Goal: Task Accomplishment & Management: Manage account settings

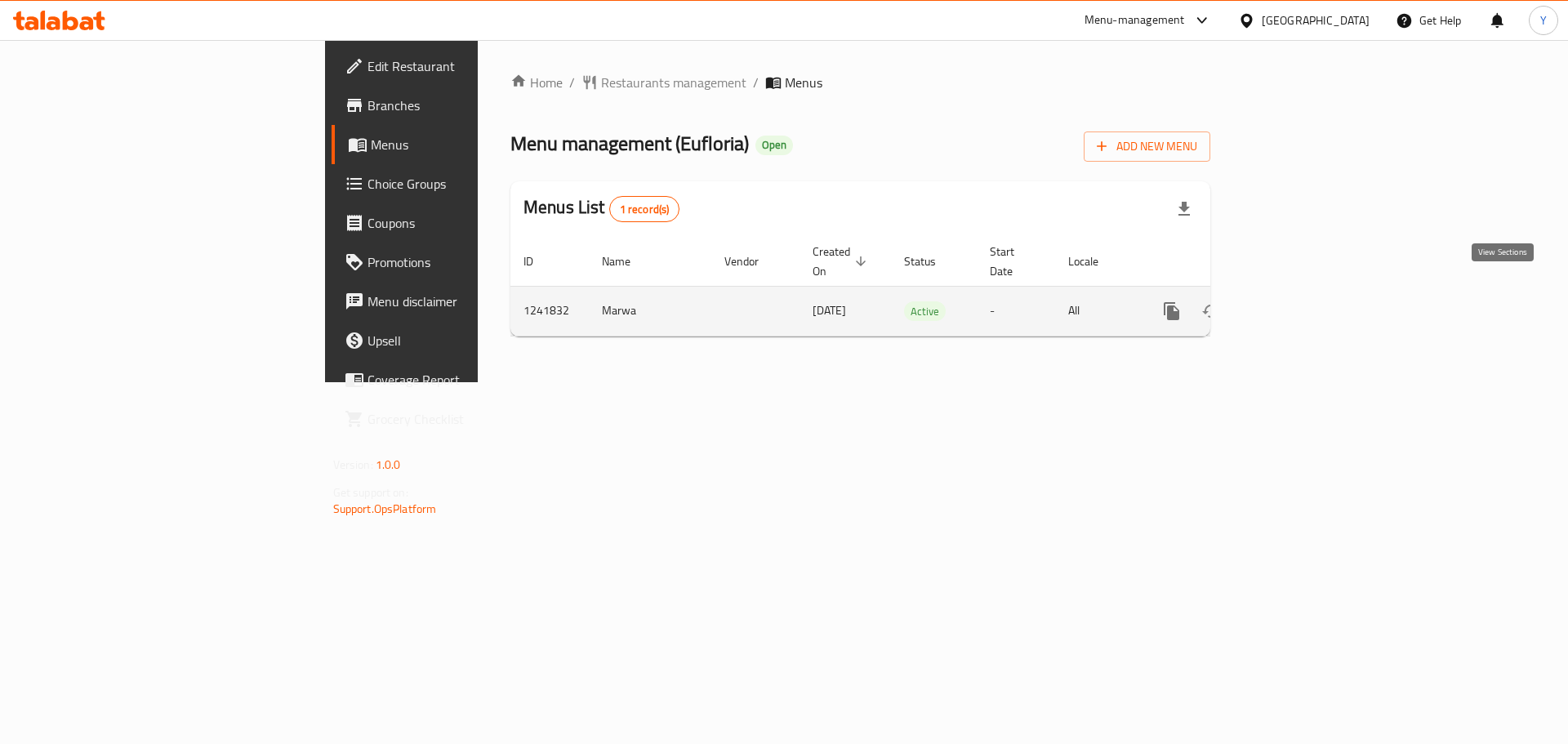
click at [1297, 304] on icon "enhanced table" at bounding box center [1290, 311] width 15 height 15
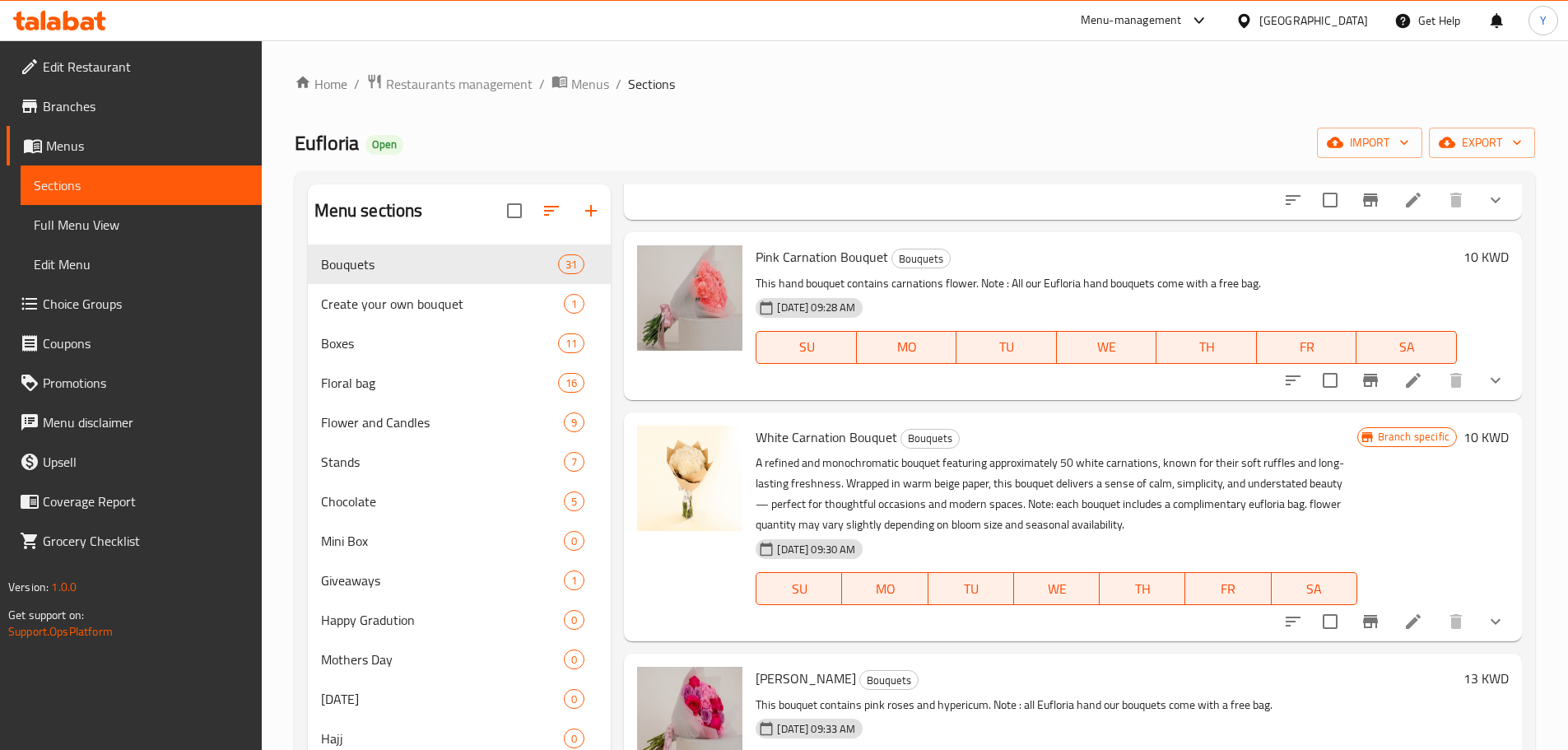
scroll to position [2725, 0]
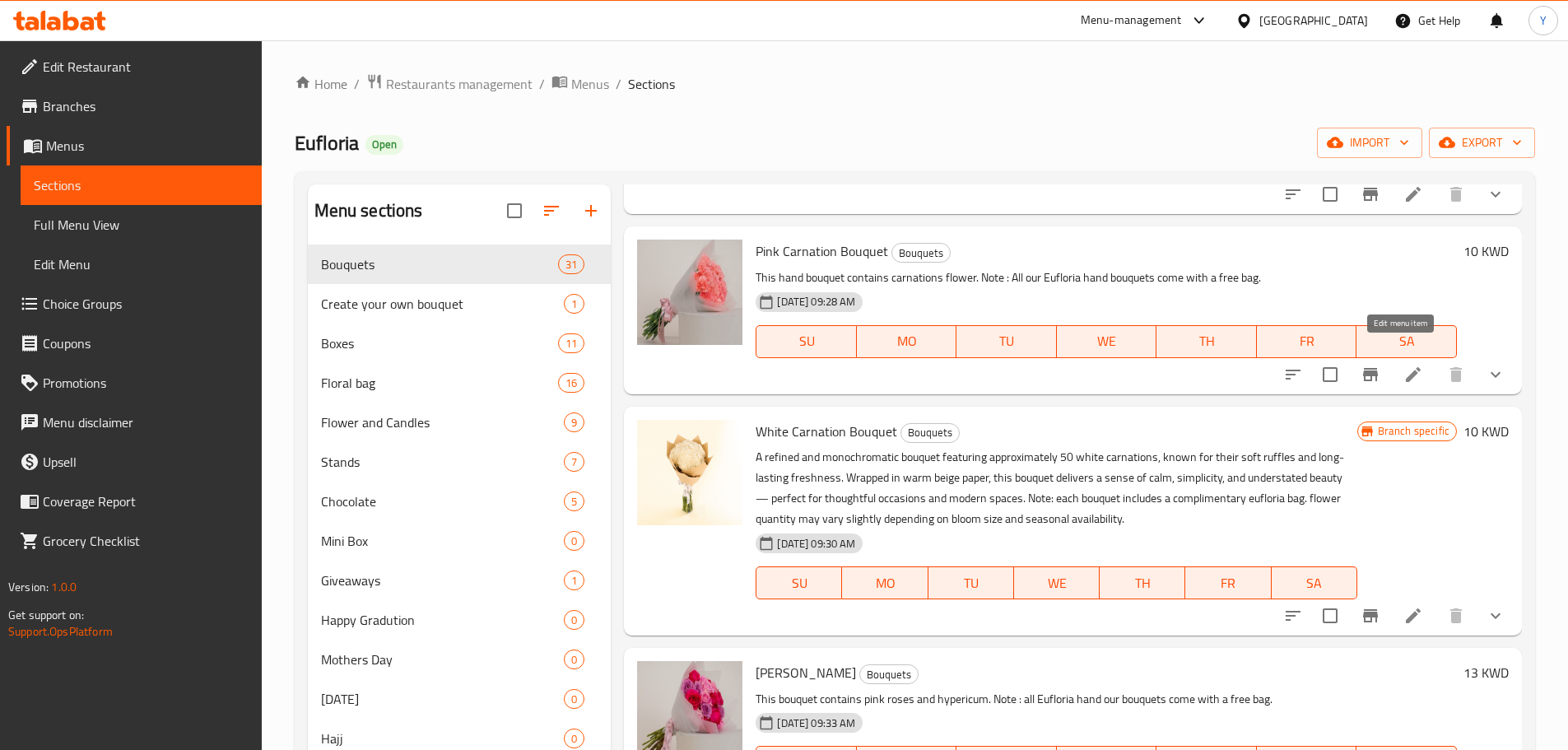
click at [1403, 365] on icon at bounding box center [1413, 375] width 20 height 20
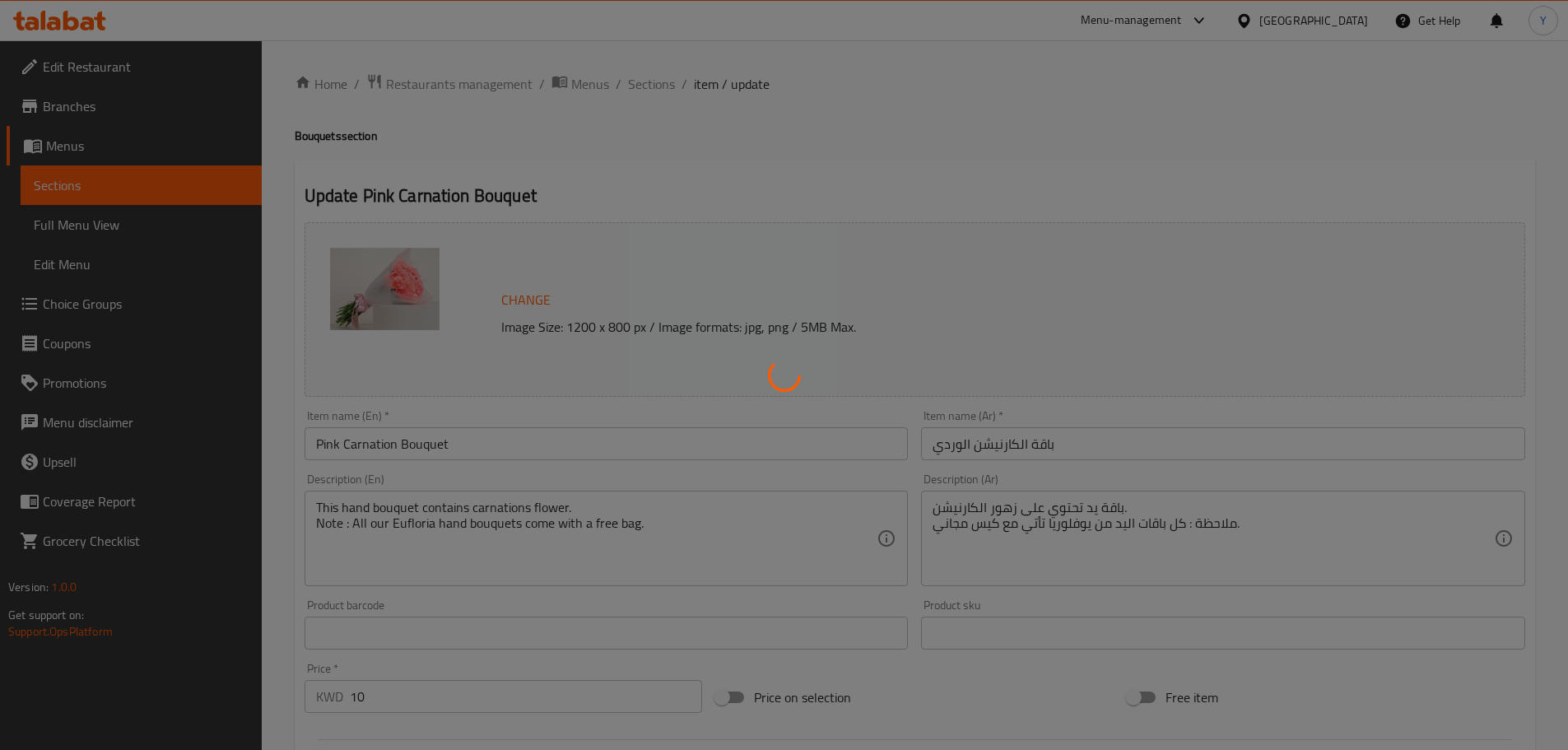
type input "توبرز اكليريك:"
type input "0"
type input "2"
type input "عدد حبات القرنفل"
type input "0"
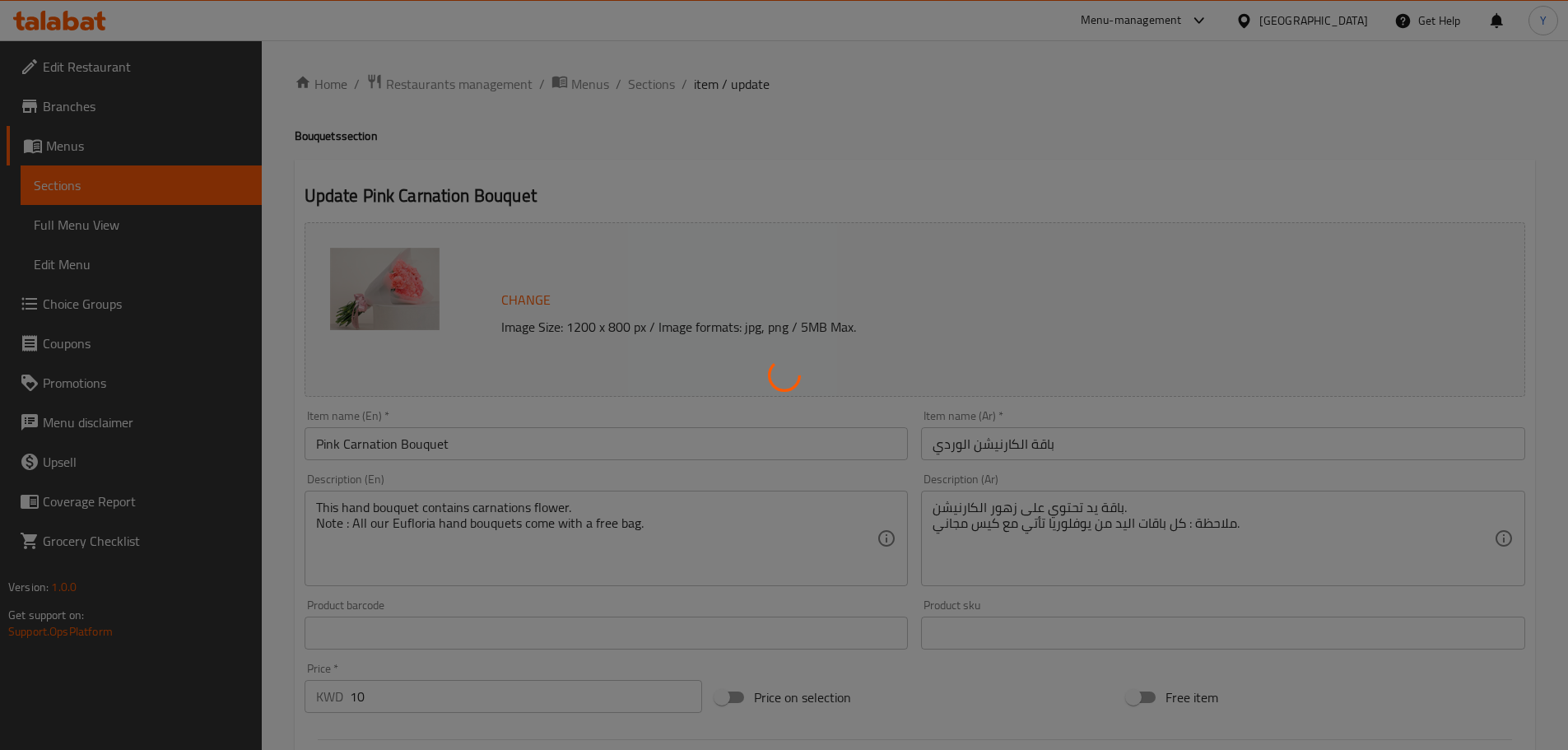
type input "3"
type input "الاضافات"
type input "0"
type input "1"
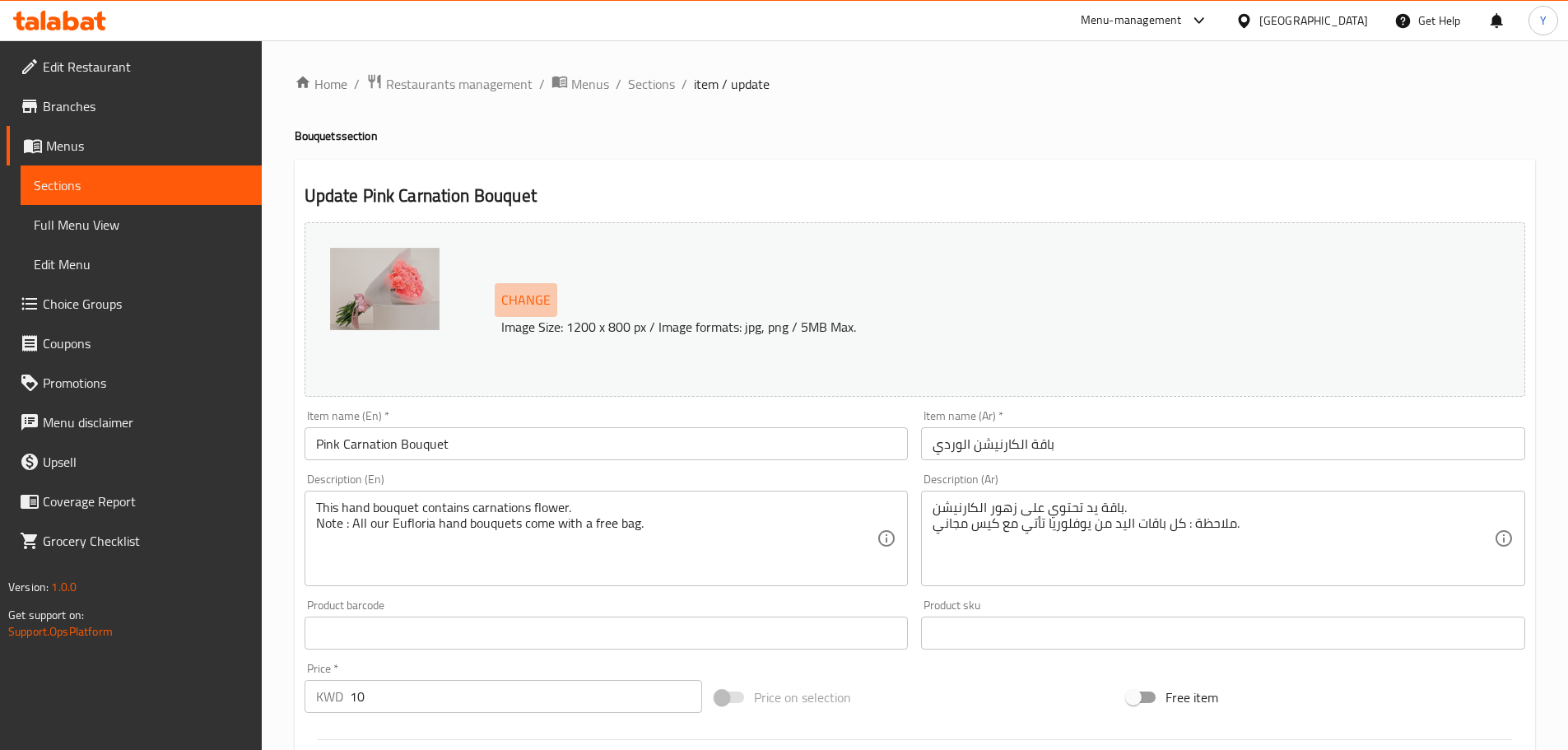
click at [528, 311] on span "Change" at bounding box center [526, 300] width 50 height 24
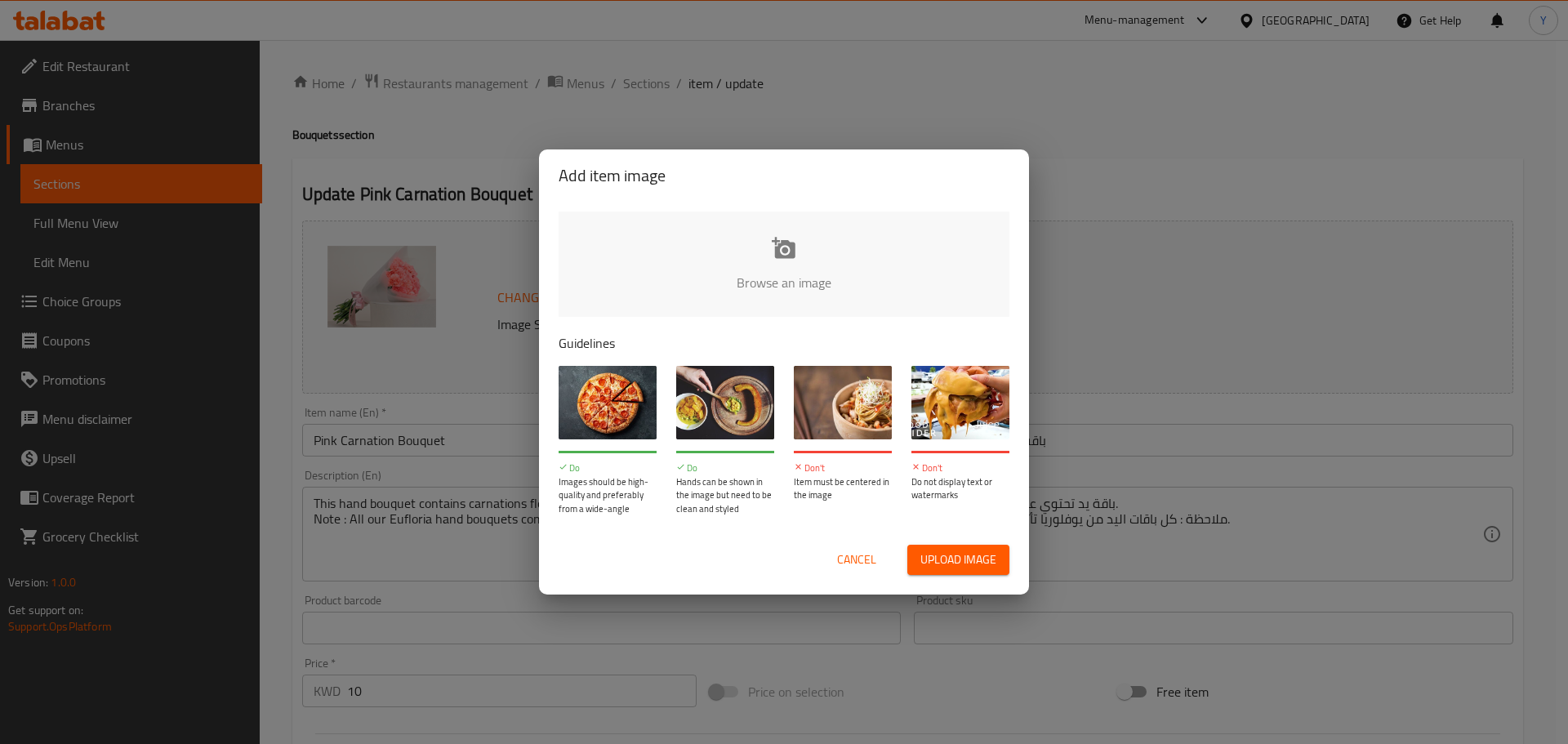
click at [736, 297] on input "file" at bounding box center [1335, 288] width 1555 height 153
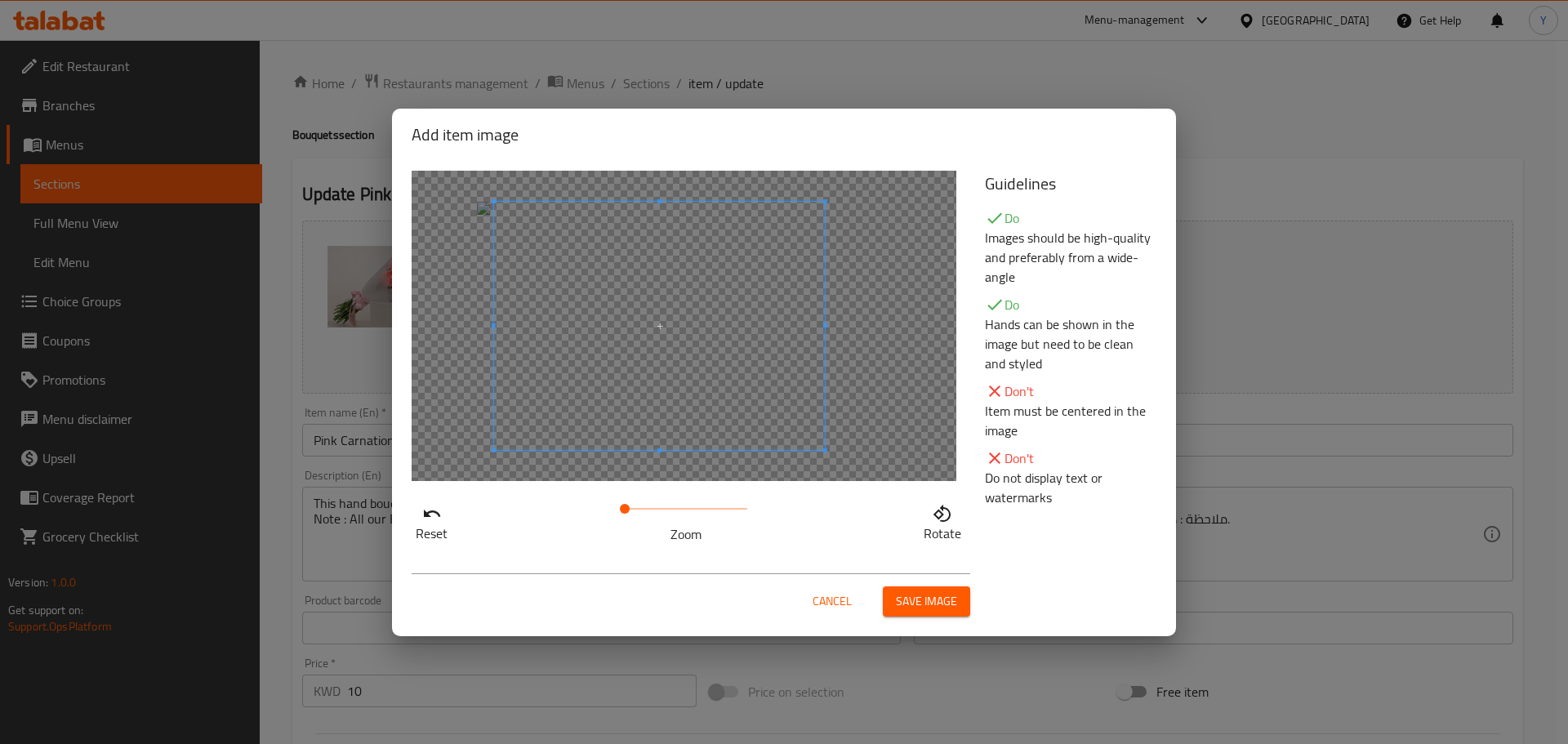
click at [699, 321] on span at bounding box center [660, 325] width 331 height 248
click at [947, 614] on button "Save image" at bounding box center [927, 601] width 87 height 30
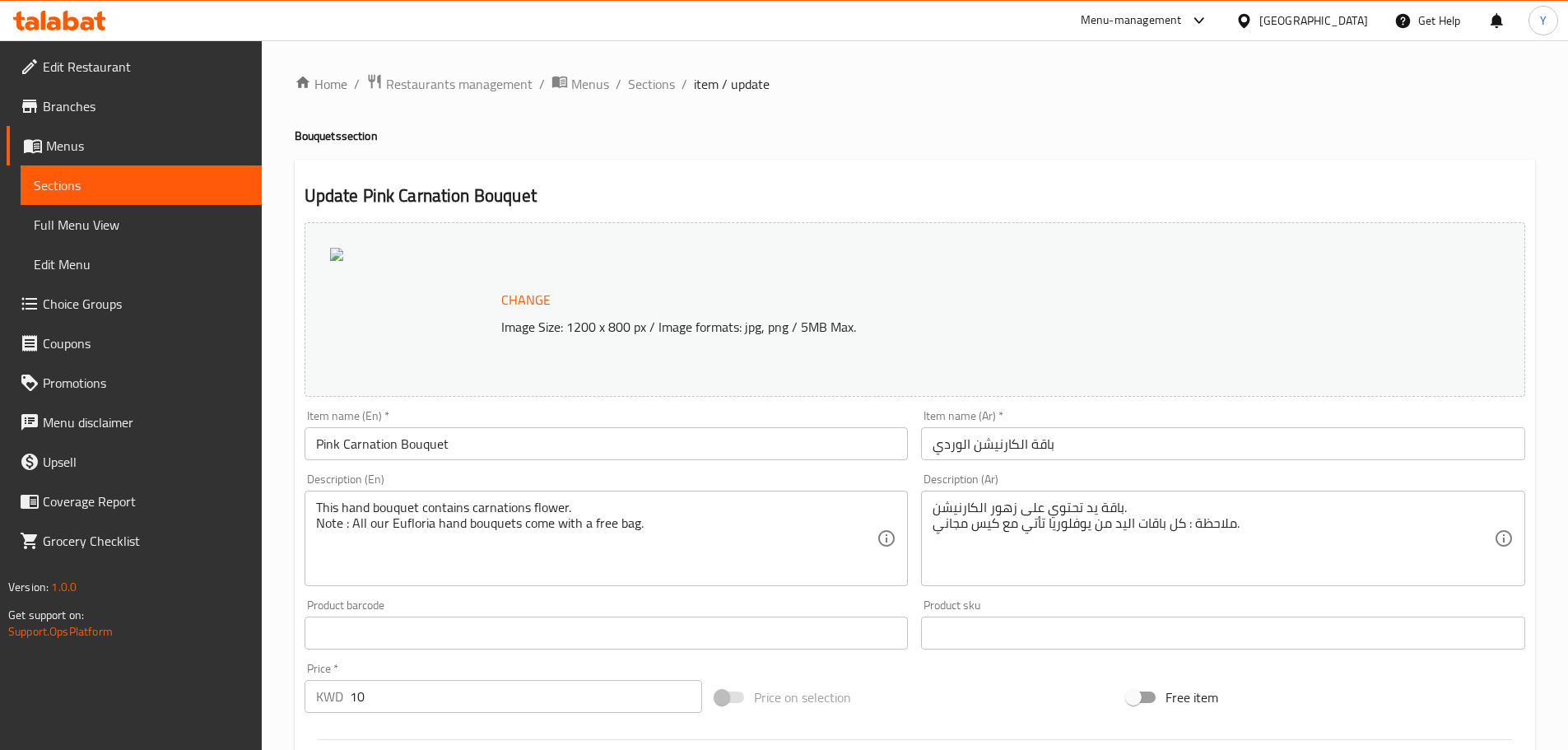
click at [505, 297] on span "Change" at bounding box center [526, 300] width 50 height 24
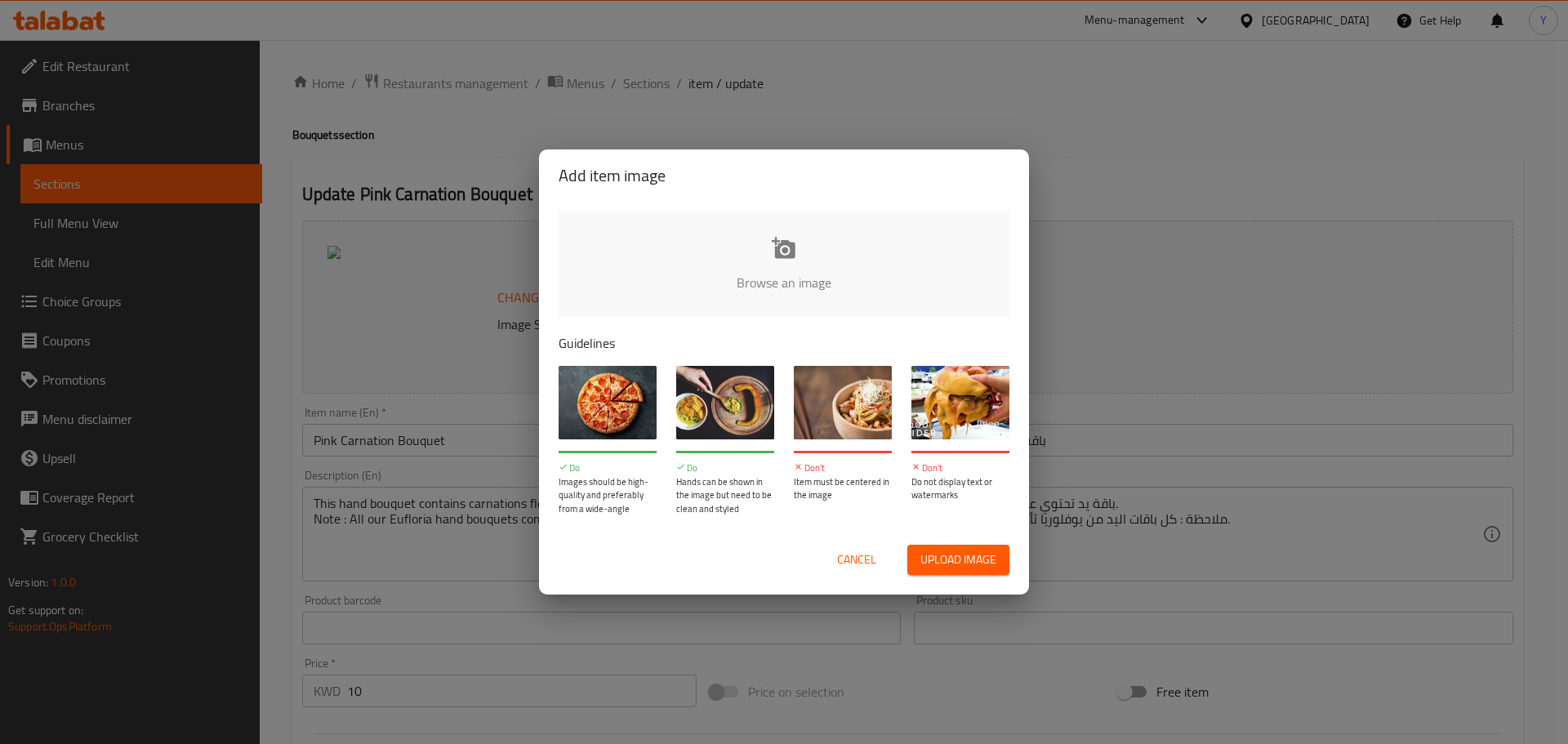
click at [742, 252] on input "file" at bounding box center [1335, 288] width 1555 height 153
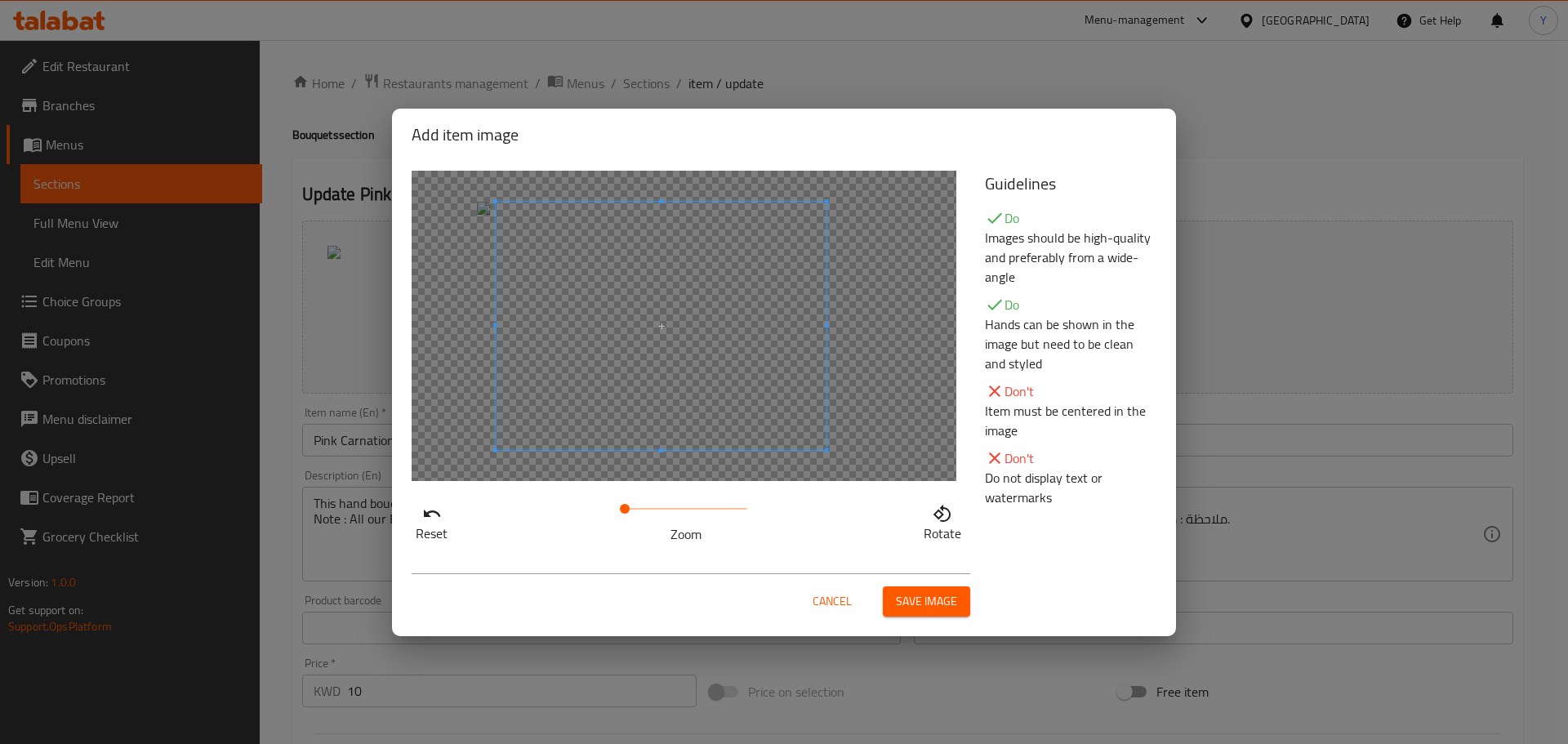
click at [741, 355] on span at bounding box center [661, 325] width 331 height 248
click at [741, 354] on span at bounding box center [661, 325] width 331 height 248
click at [914, 601] on span "Save image" at bounding box center [927, 601] width 61 height 21
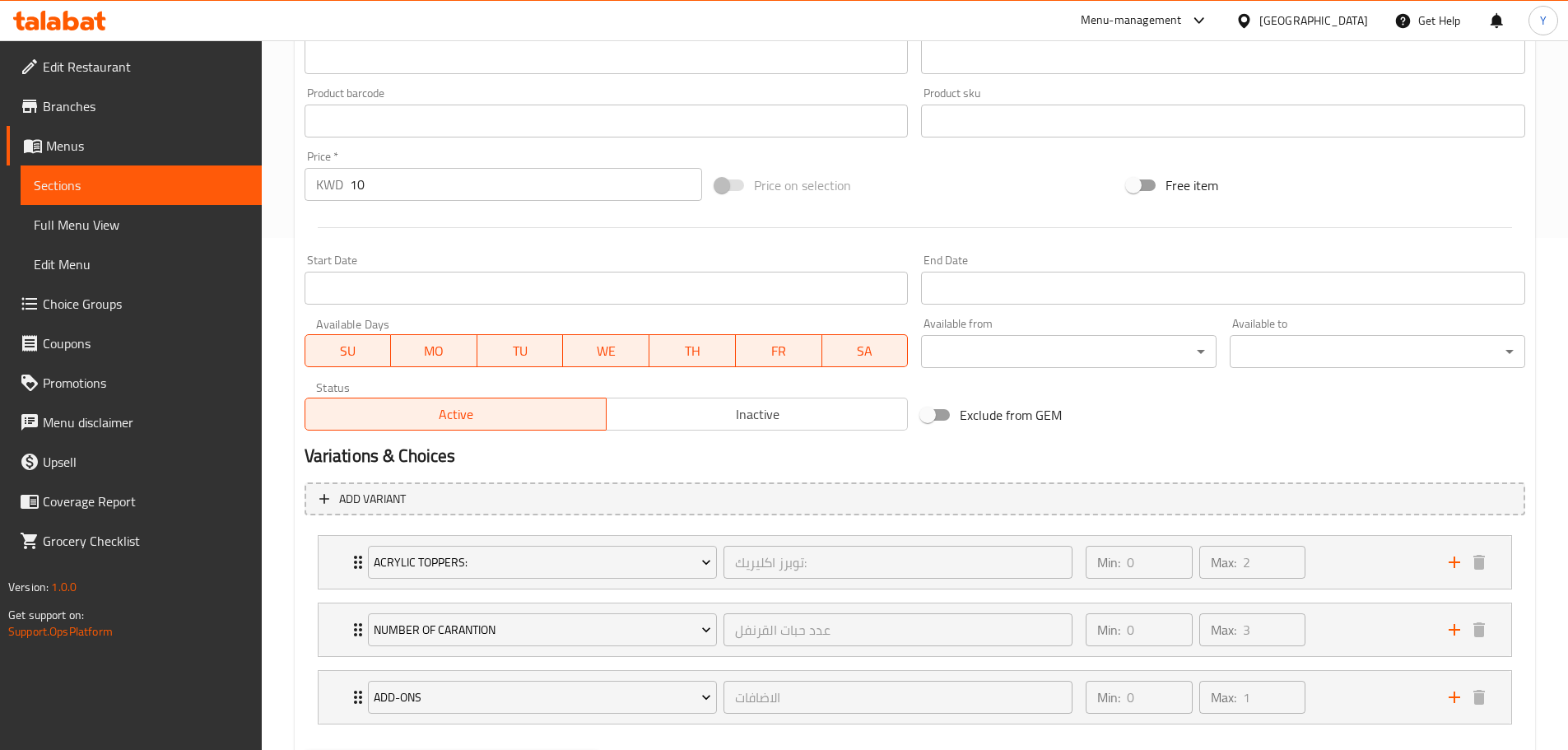
scroll to position [599, 0]
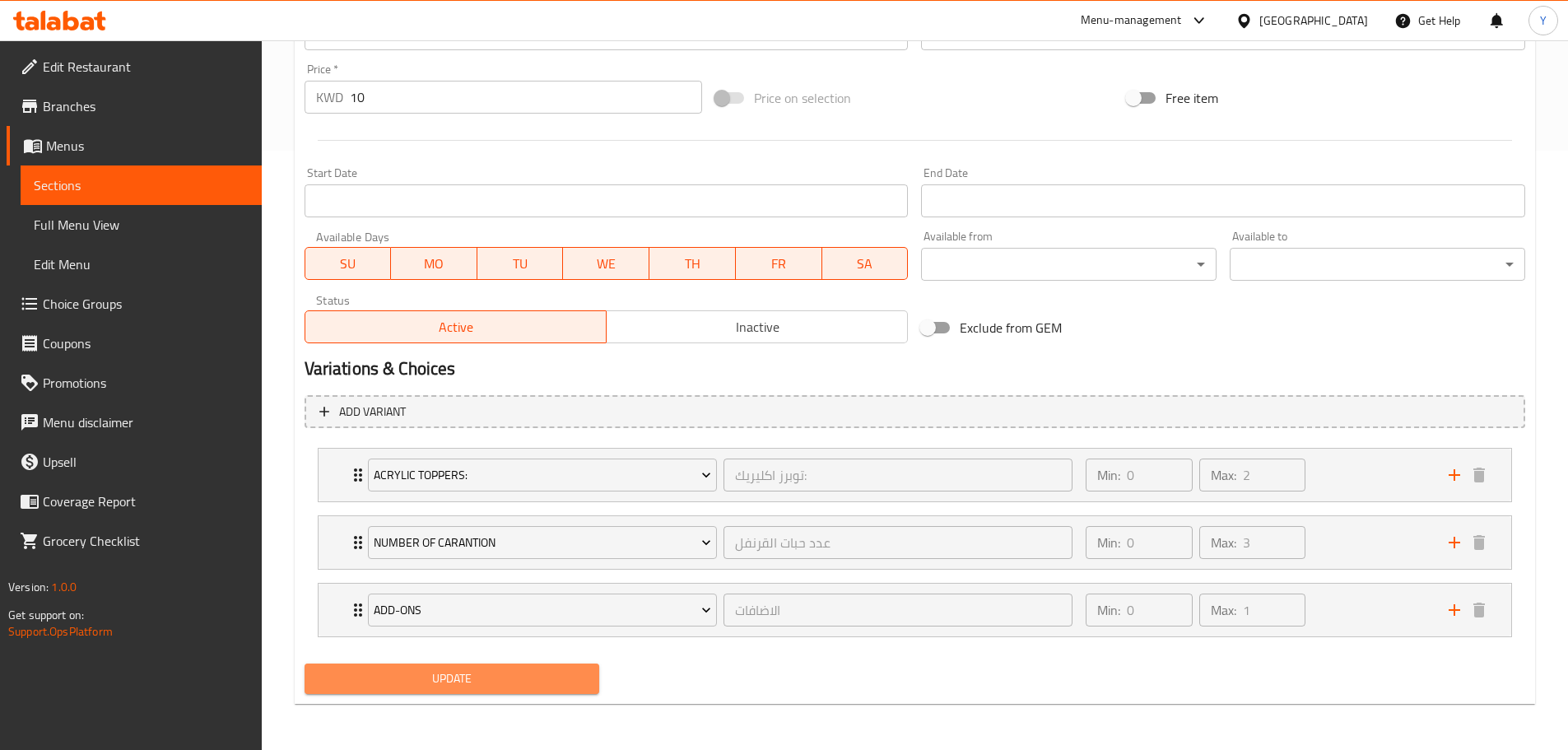
click at [488, 675] on span "Update" at bounding box center [452, 679] width 269 height 21
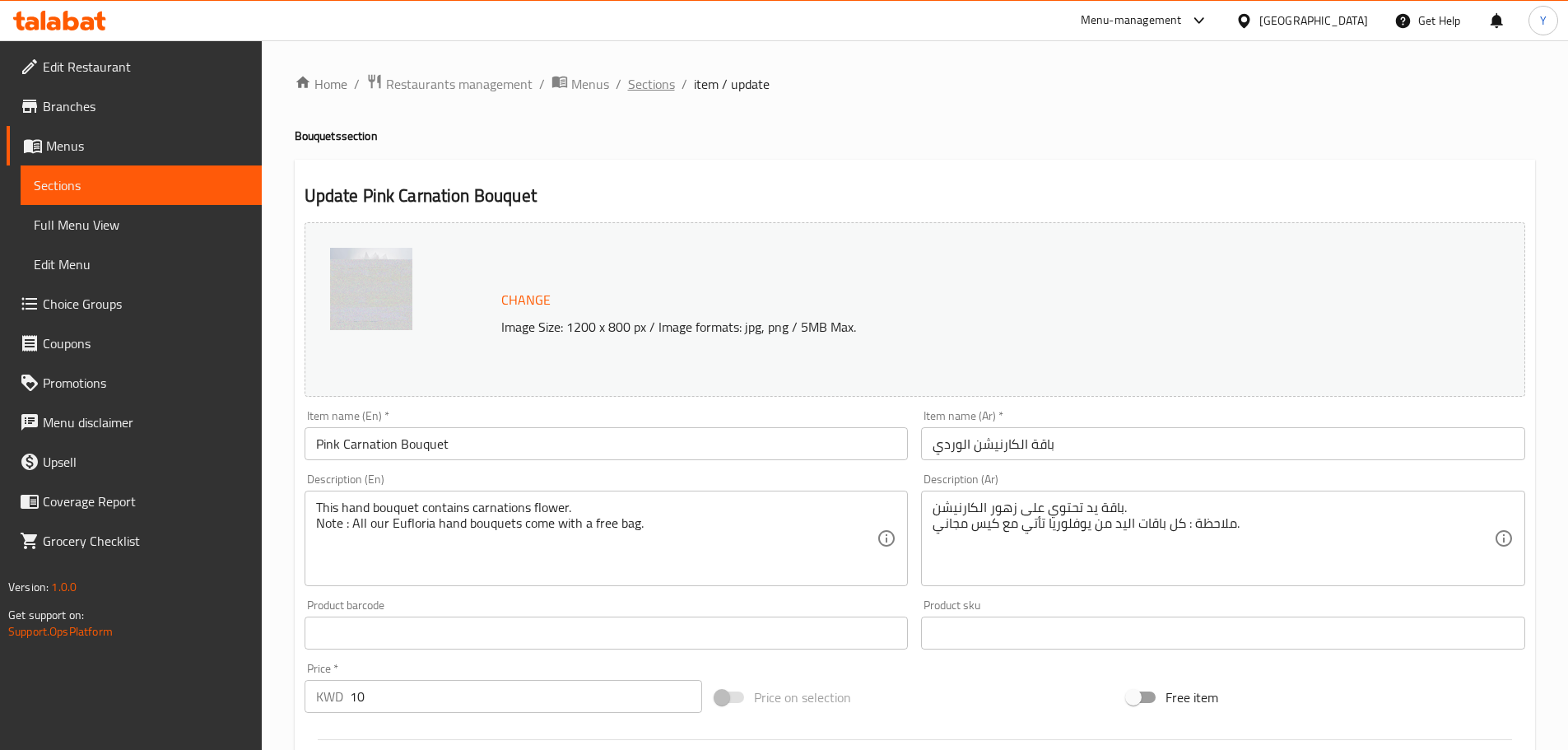
click at [645, 84] on span "Sections" at bounding box center [652, 84] width 47 height 20
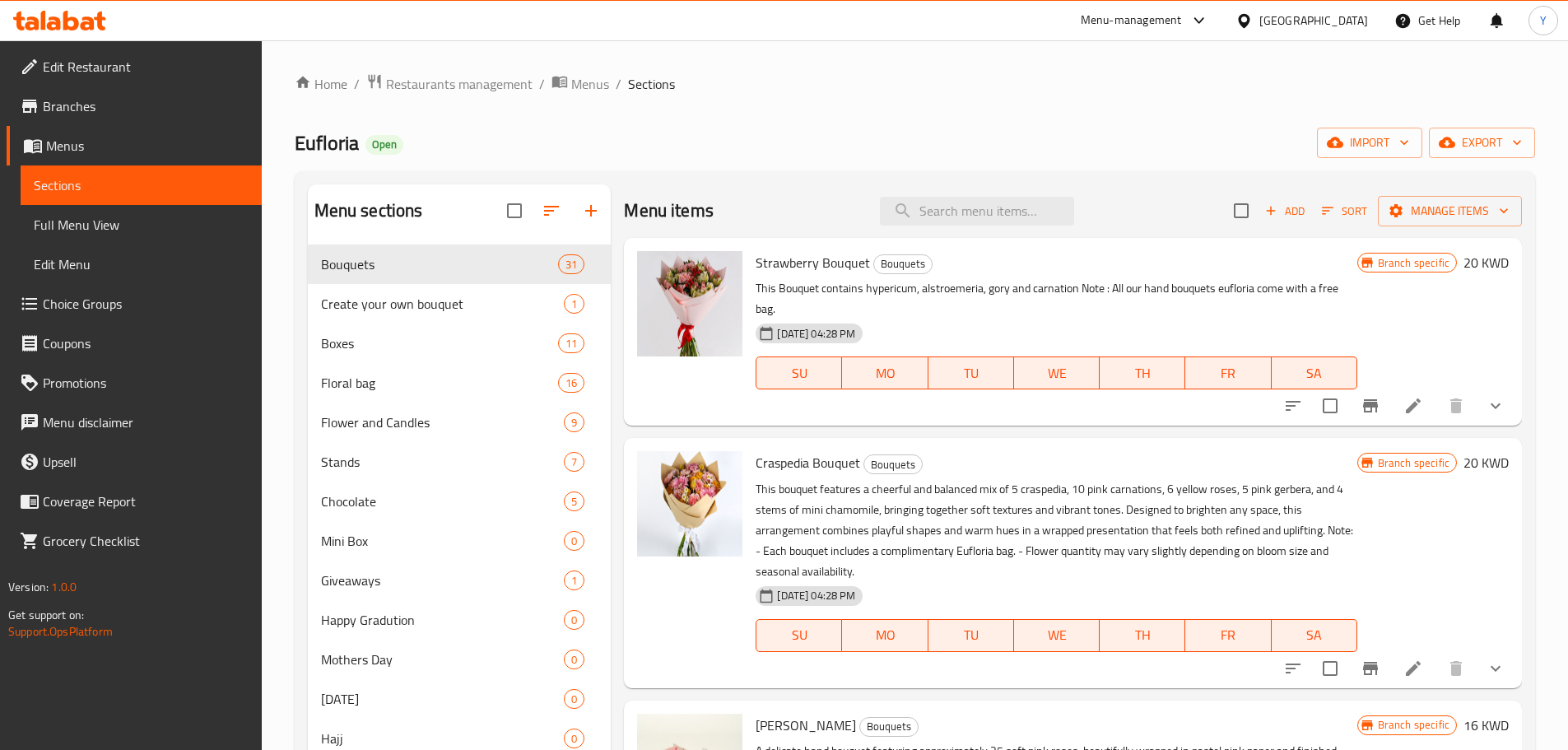
click at [1177, 110] on div "Home / Restaurants management / Menus / Sections Eufloria Open import export Me…" at bounding box center [915, 510] width 1240 height 875
click at [1059, 141] on div "Eufloria Open import export" at bounding box center [915, 142] width 1240 height 30
click at [1009, 125] on div "Home / Restaurants management / Menus / Sections Eufloria Open import export Me…" at bounding box center [915, 510] width 1240 height 875
click at [966, 205] on input "search" at bounding box center [977, 211] width 194 height 29
click at [970, 166] on div "Home / Restaurants management / Menus / Sections Eufloria Open import export Me…" at bounding box center [915, 510] width 1240 height 875
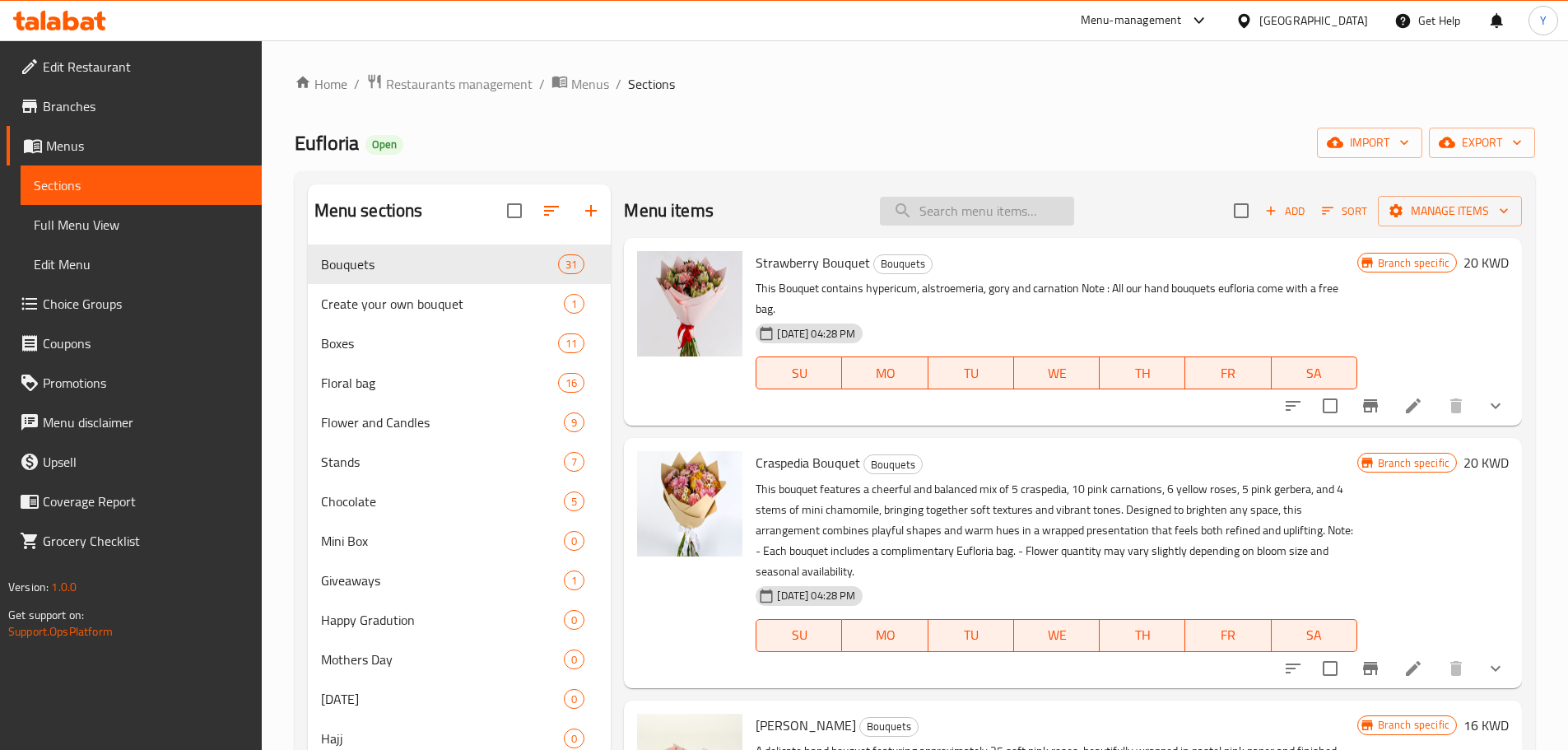
click at [970, 202] on input "search" at bounding box center [977, 211] width 194 height 29
click at [972, 166] on div "Home / Restaurants management / Menus / Sections Eufloria Open import export Me…" at bounding box center [915, 510] width 1240 height 875
click at [1086, 112] on div "Home / Restaurants management / Menus / Sections Eufloria Open import export Me…" at bounding box center [915, 510] width 1240 height 875
